Goal: Task Accomplishment & Management: Use online tool/utility

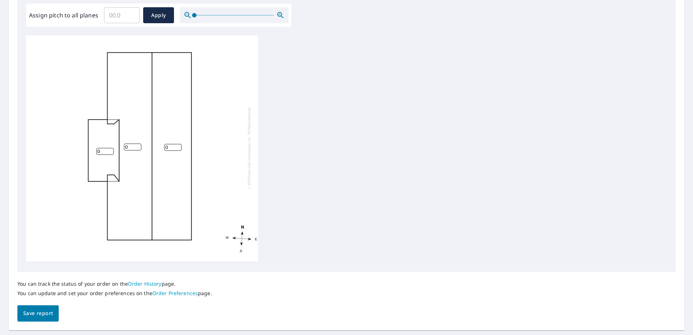
scroll to position [203, 0]
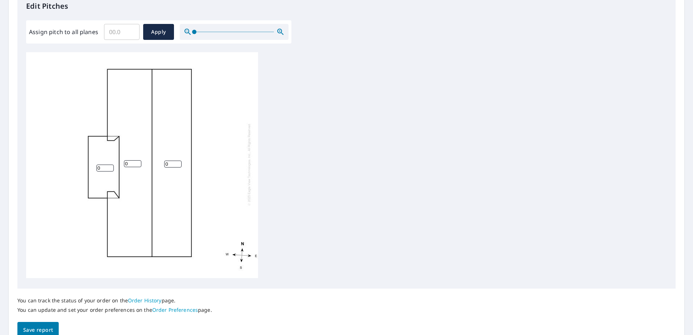
click at [104, 165] on input "0" at bounding box center [104, 168] width 17 height 7
type input "3"
click at [132, 160] on input "0" at bounding box center [132, 163] width 17 height 7
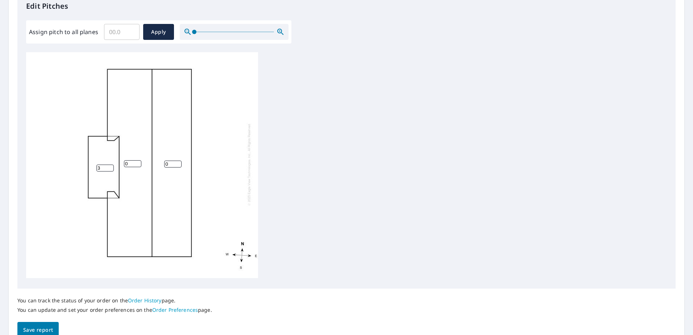
click at [132, 160] on input "0" at bounding box center [132, 163] width 17 height 7
drag, startPoint x: 131, startPoint y: 160, endPoint x: 118, endPoint y: 158, distance: 13.5
click at [118, 158] on div "03 0 3" at bounding box center [142, 164] width 232 height 228
type input "3"
drag, startPoint x: 168, startPoint y: 157, endPoint x: 163, endPoint y: 157, distance: 4.7
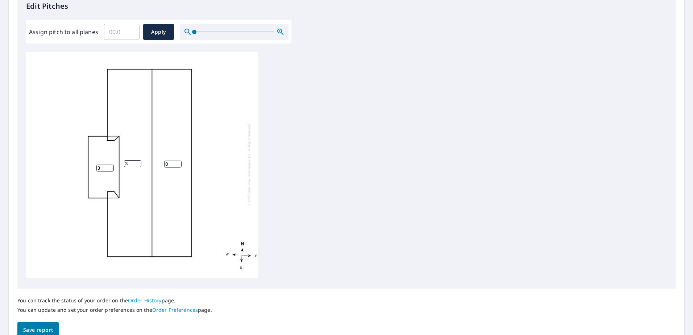
click at [163, 157] on div "3 0 3" at bounding box center [142, 164] width 232 height 228
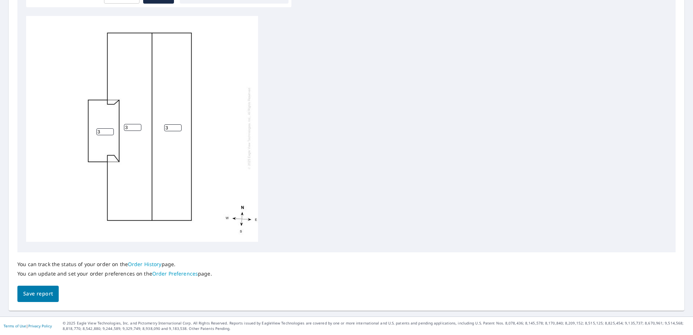
type input "3"
click at [48, 292] on span "Save report" at bounding box center [38, 293] width 30 height 9
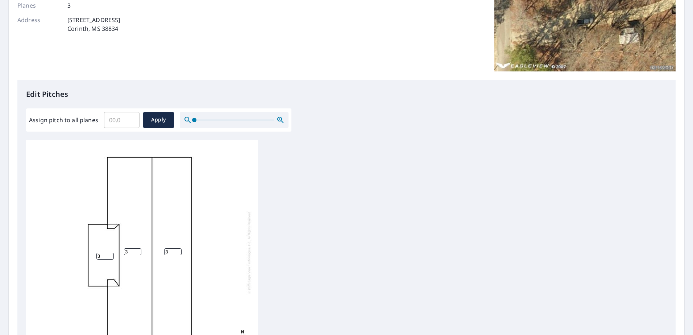
scroll to position [0, 0]
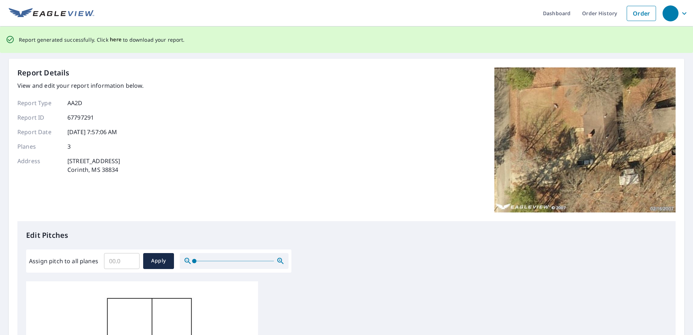
click at [117, 41] on span "here" at bounding box center [116, 39] width 12 height 9
